Goal: Task Accomplishment & Management: Manage account settings

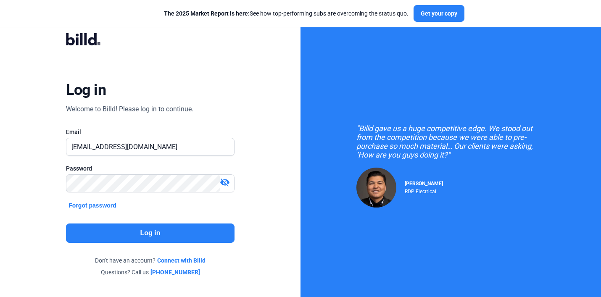
click at [181, 235] on button "Log in" at bounding box center [150, 232] width 168 height 19
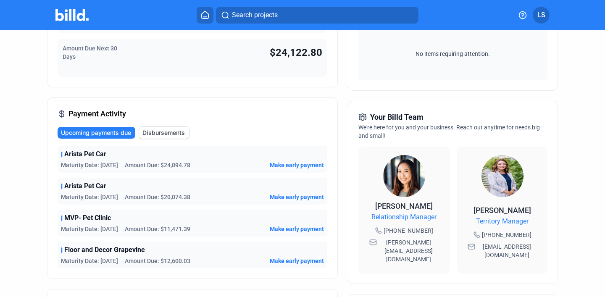
scroll to position [142, 0]
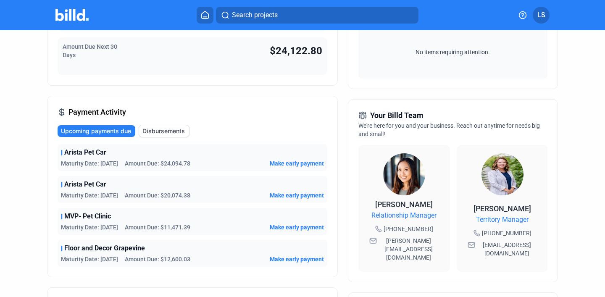
click at [175, 194] on span "Amount Due: $20,074.38" at bounding box center [158, 195] width 66 height 8
click at [179, 228] on span "Amount Due: $11,471.39" at bounding box center [158, 227] width 66 height 8
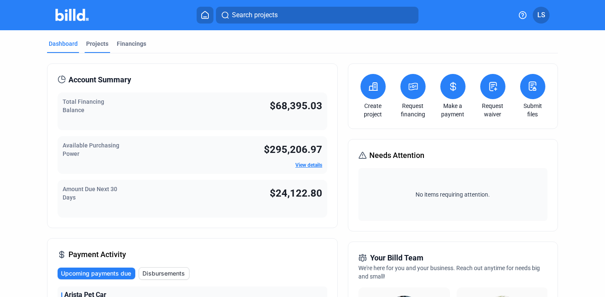
click at [91, 42] on div "Projects" at bounding box center [97, 43] width 22 height 8
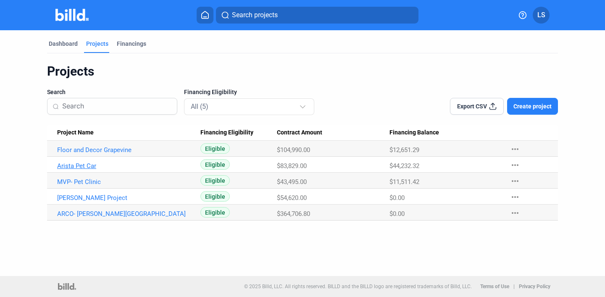
click at [91, 166] on link "Arista Pet Car" at bounding box center [125, 166] width 136 height 8
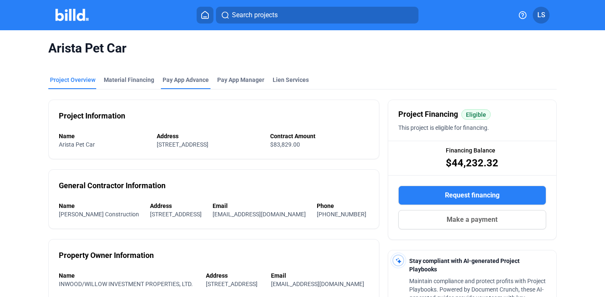
click at [189, 79] on div "Pay App Advance" at bounding box center [186, 80] width 46 height 8
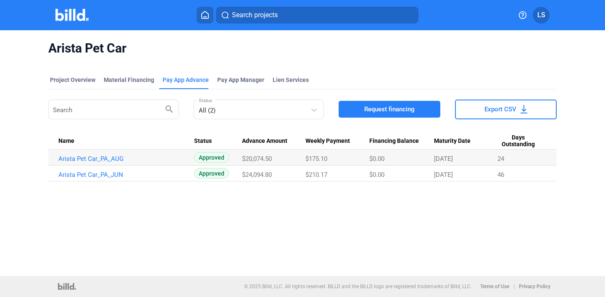
click at [287, 218] on div "Arista Pet Car Project Overview Material Financing Pay App Advance Pay App Mana…" at bounding box center [302, 153] width 605 height 246
click at [551, 13] on div "Search projects LS" at bounding box center [302, 15] width 591 height 17
click at [542, 14] on span "LS" at bounding box center [541, 15] width 8 height 10
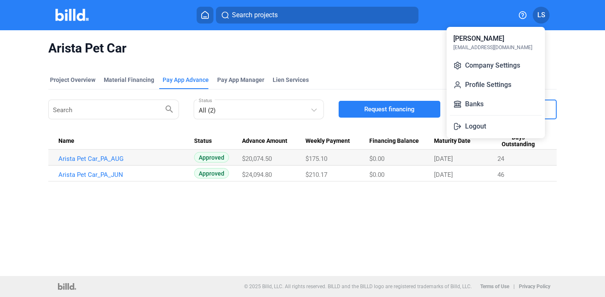
click at [74, 5] on div at bounding box center [302, 148] width 605 height 297
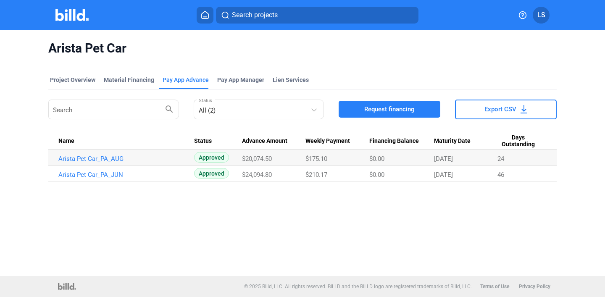
click at [80, 15] on img at bounding box center [71, 15] width 33 height 12
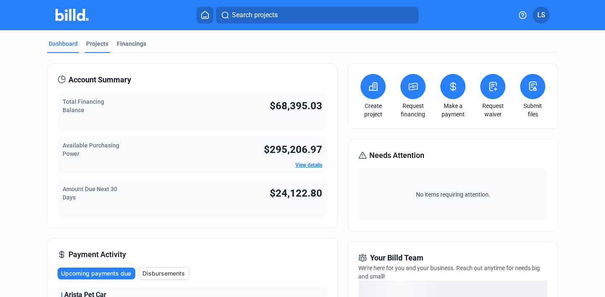
click at [101, 48] on div "Projects" at bounding box center [97, 45] width 26 height 13
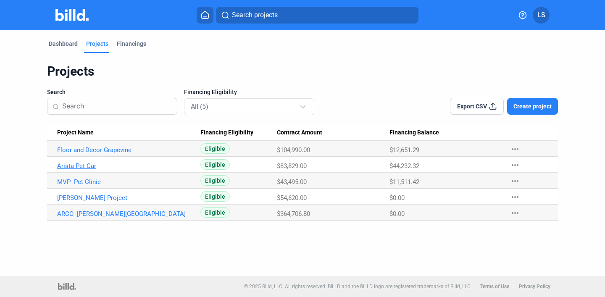
click at [89, 166] on link "Arista Pet Car" at bounding box center [125, 166] width 136 height 8
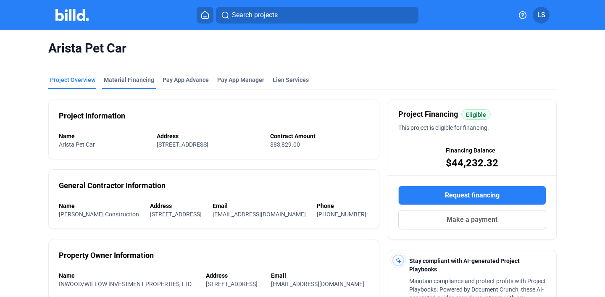
click at [141, 78] on div "Material Financing" at bounding box center [129, 80] width 50 height 8
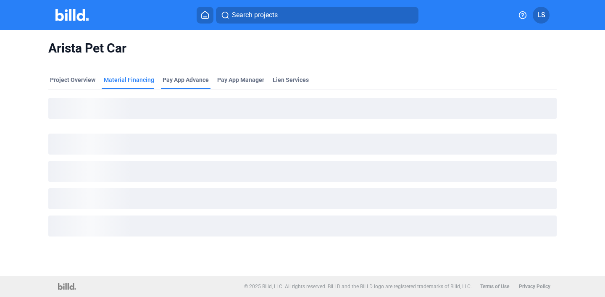
click at [181, 81] on div "Pay App Advance" at bounding box center [186, 80] width 46 height 8
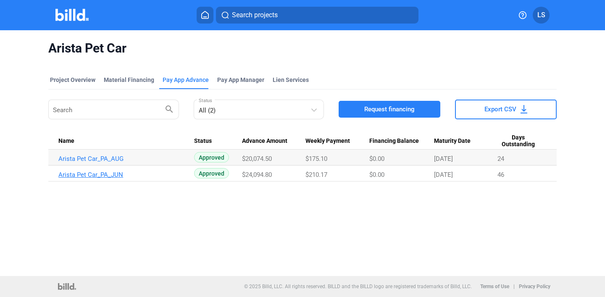
click at [121, 172] on link "Arista Pet Car_PA_JUN" at bounding box center [126, 175] width 136 height 8
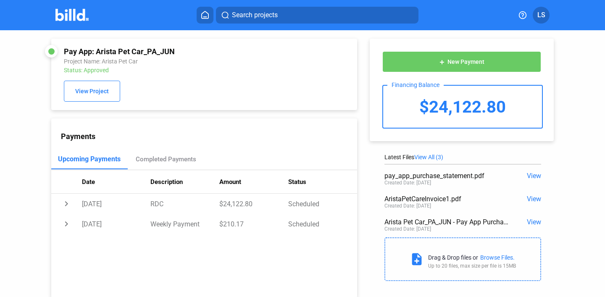
scroll to position [18, 0]
